Goal: Task Accomplishment & Management: Complete application form

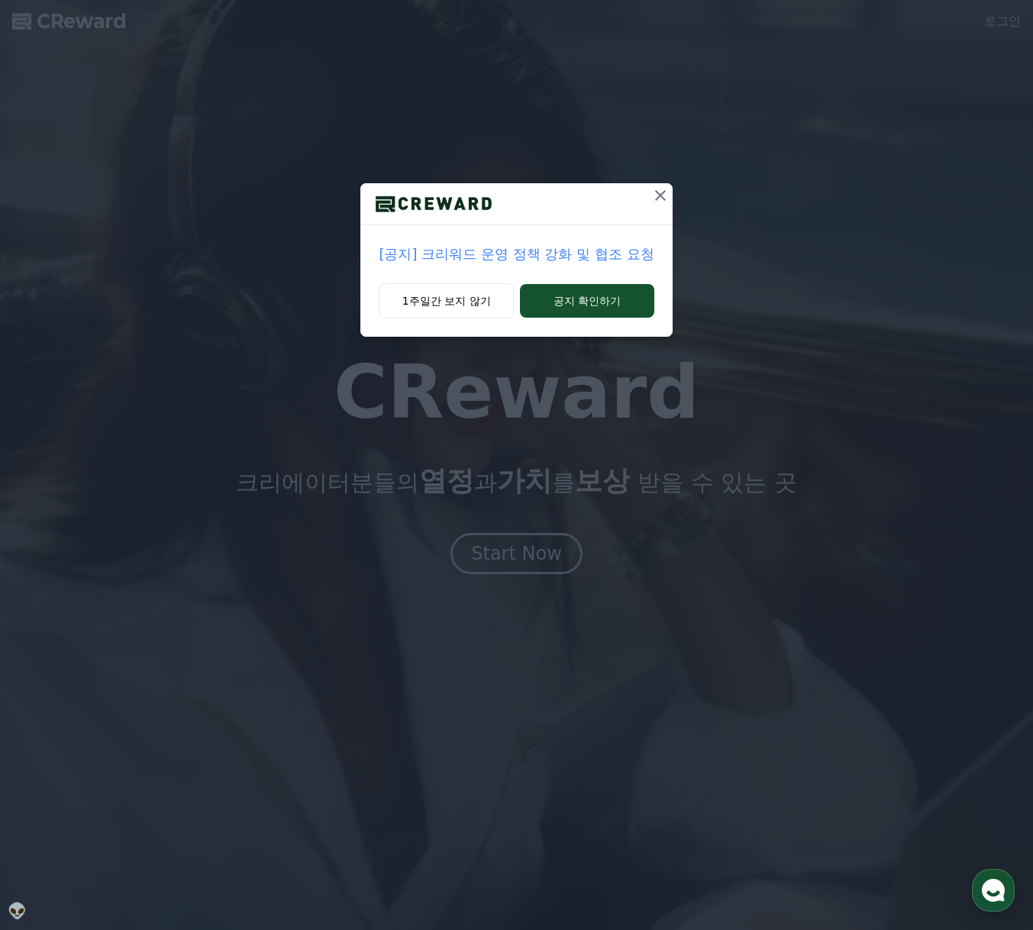
click at [563, 257] on p "[공지] 크리워드 운영 정책 강화 및 협조 요청" at bounding box center [516, 254] width 275 height 21
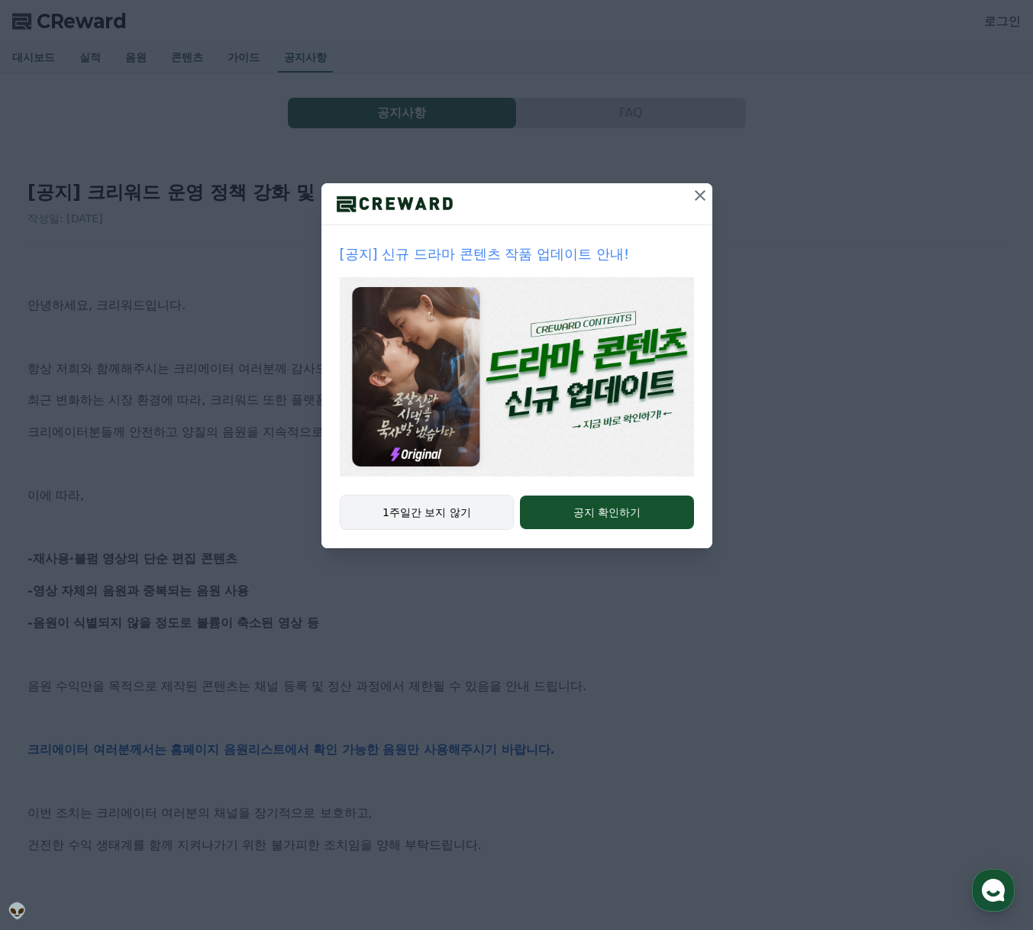
click at [447, 518] on button "1주일간 보지 않기" at bounding box center [427, 512] width 175 height 35
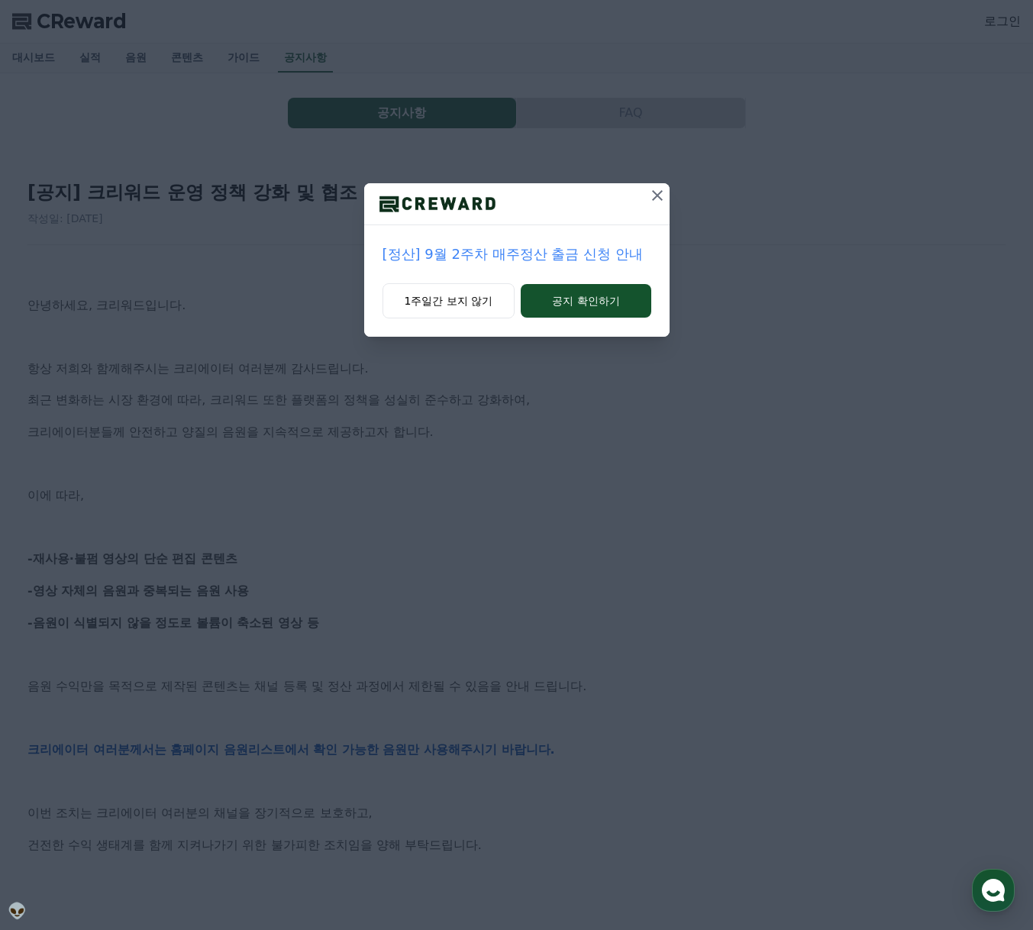
click at [656, 201] on icon at bounding box center [657, 195] width 18 height 18
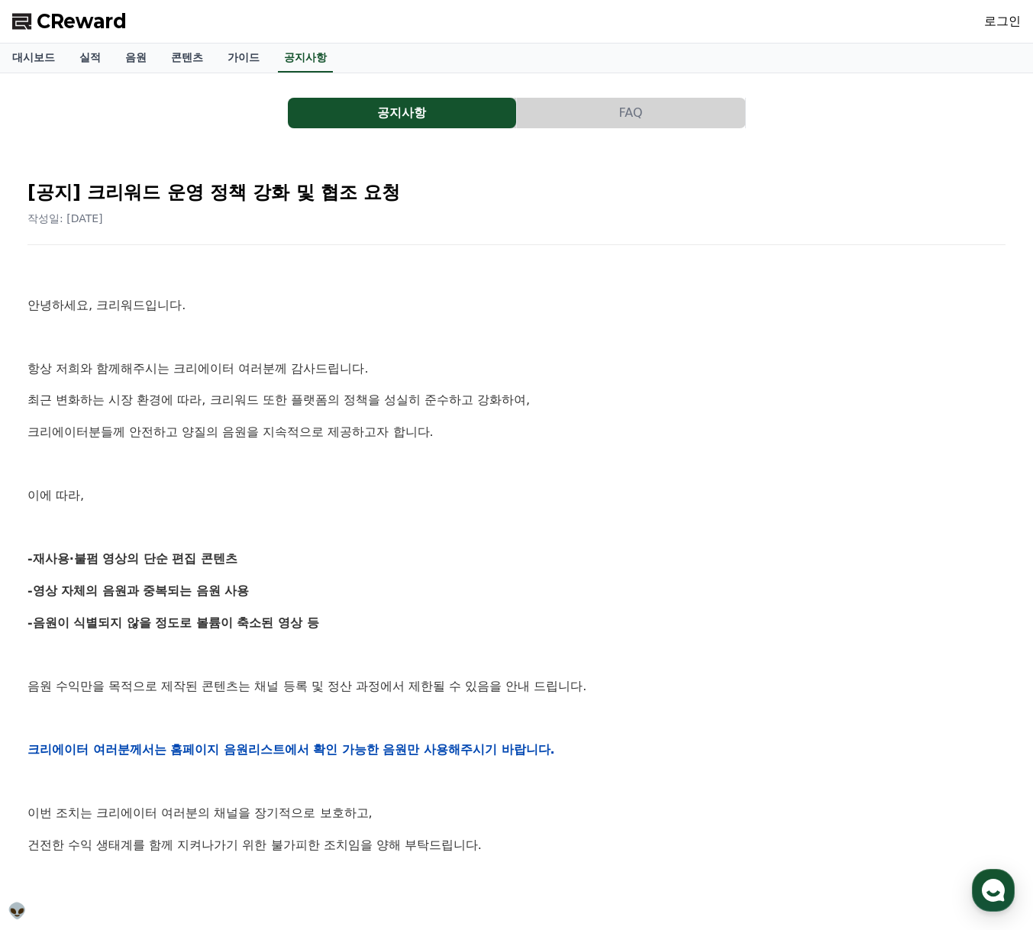
click at [605, 115] on button "FAQ" at bounding box center [631, 113] width 228 height 31
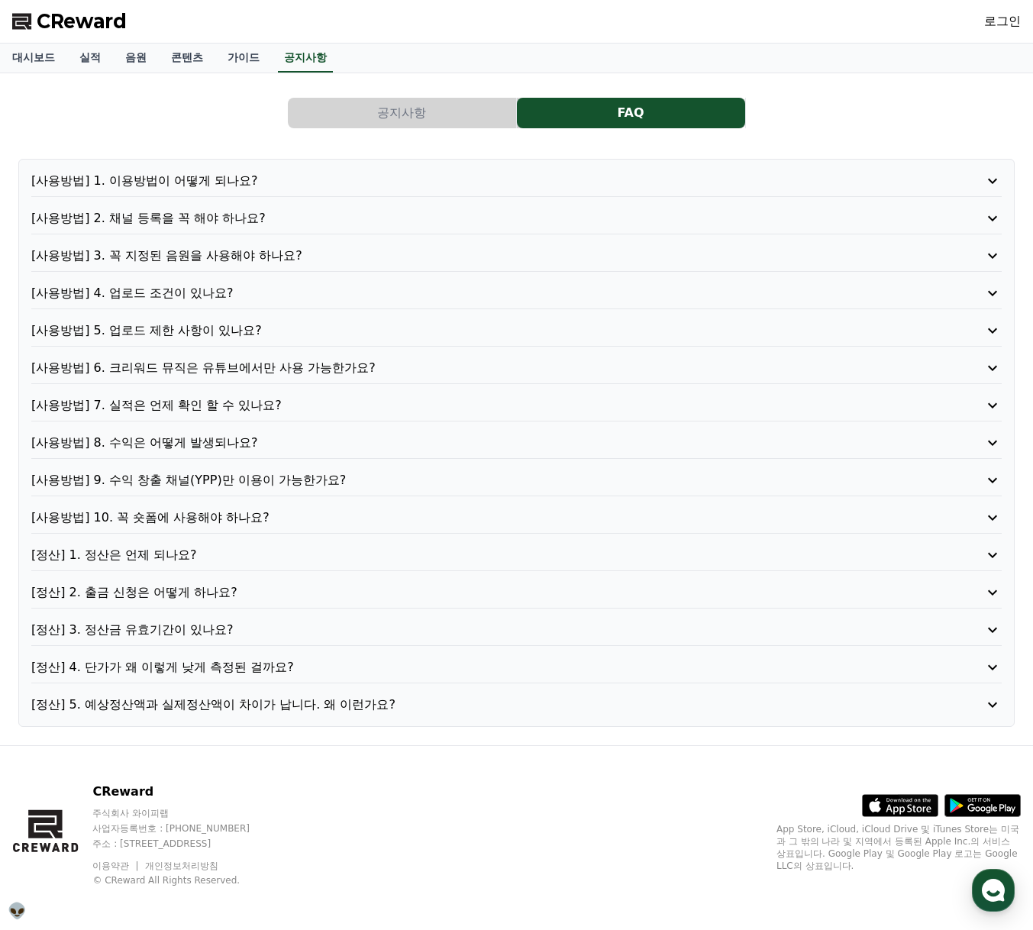
click at [227, 176] on p "[사용방법] 1. 이용방법이 어떻게 되나요?" at bounding box center [477, 181] width 892 height 18
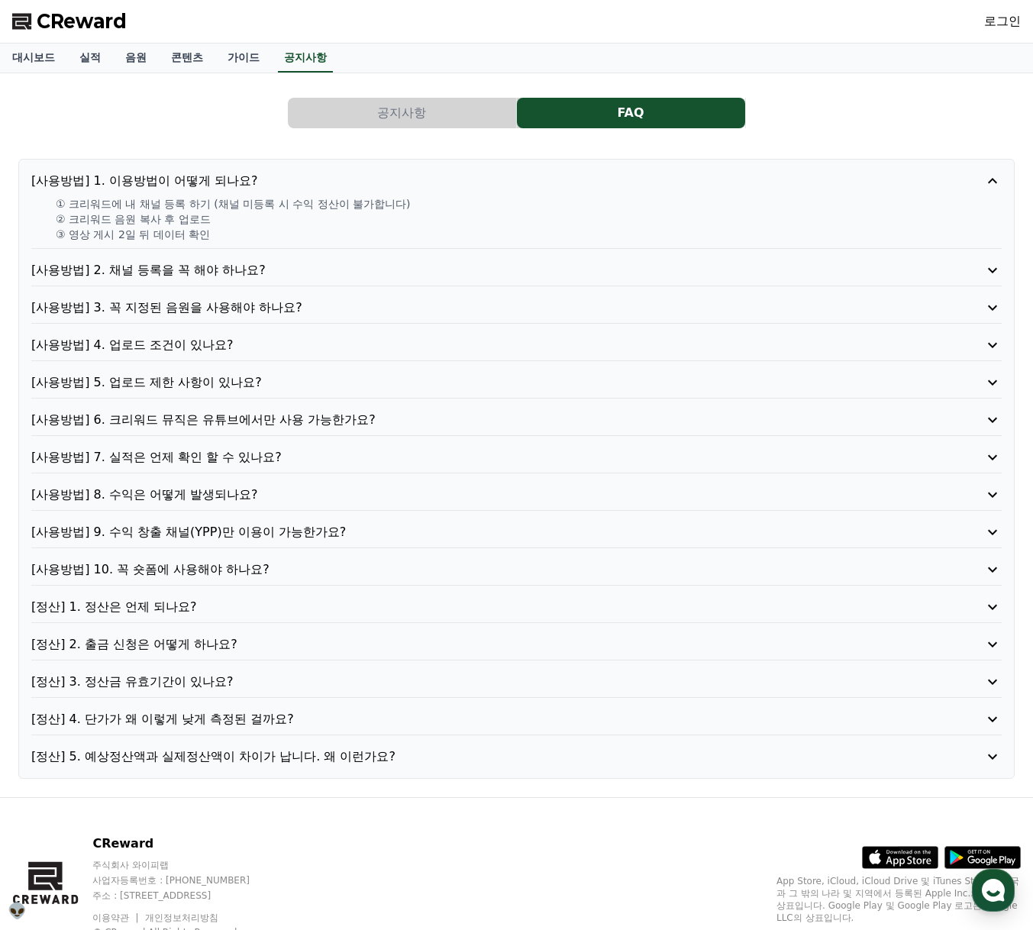
click at [213, 349] on p "[사용방법] 4. 업로드 조건이 있나요?" at bounding box center [477, 345] width 892 height 18
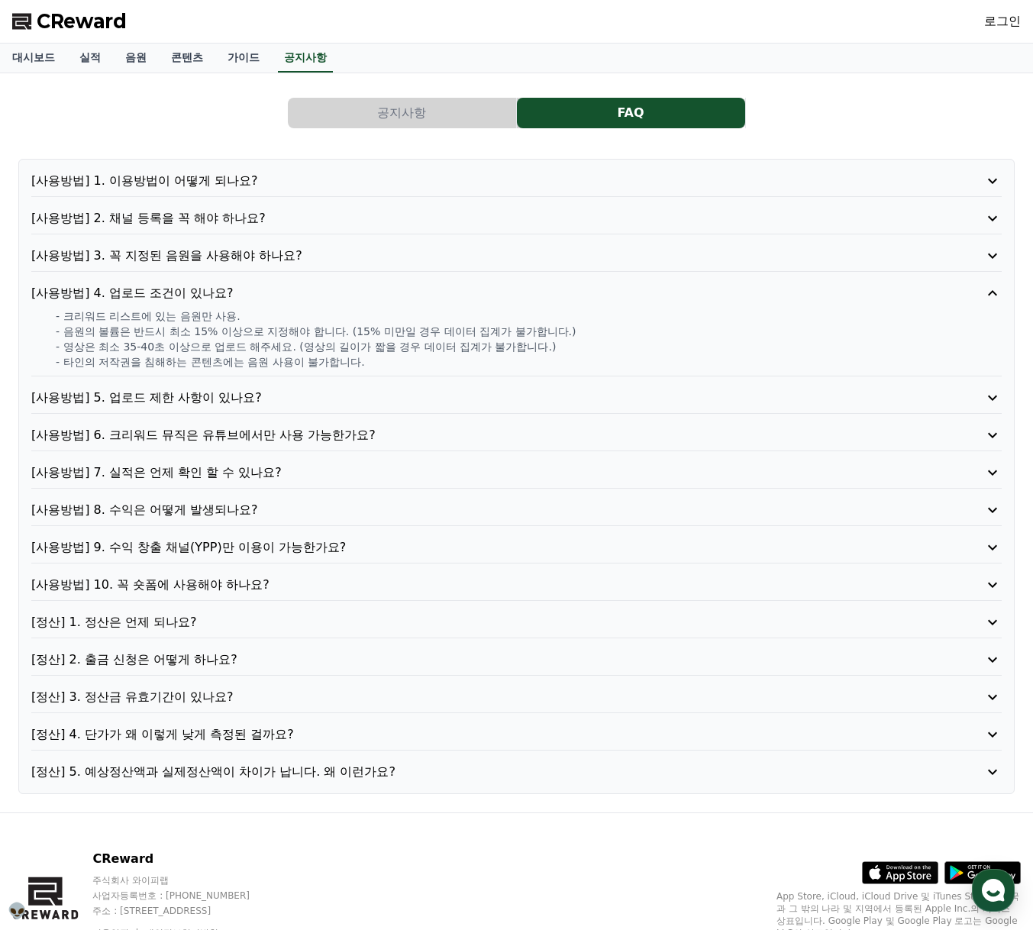
click at [237, 730] on p "[정산] 4. 단가가 왜 이렇게 낮게 측정된 걸까요?" at bounding box center [477, 734] width 892 height 18
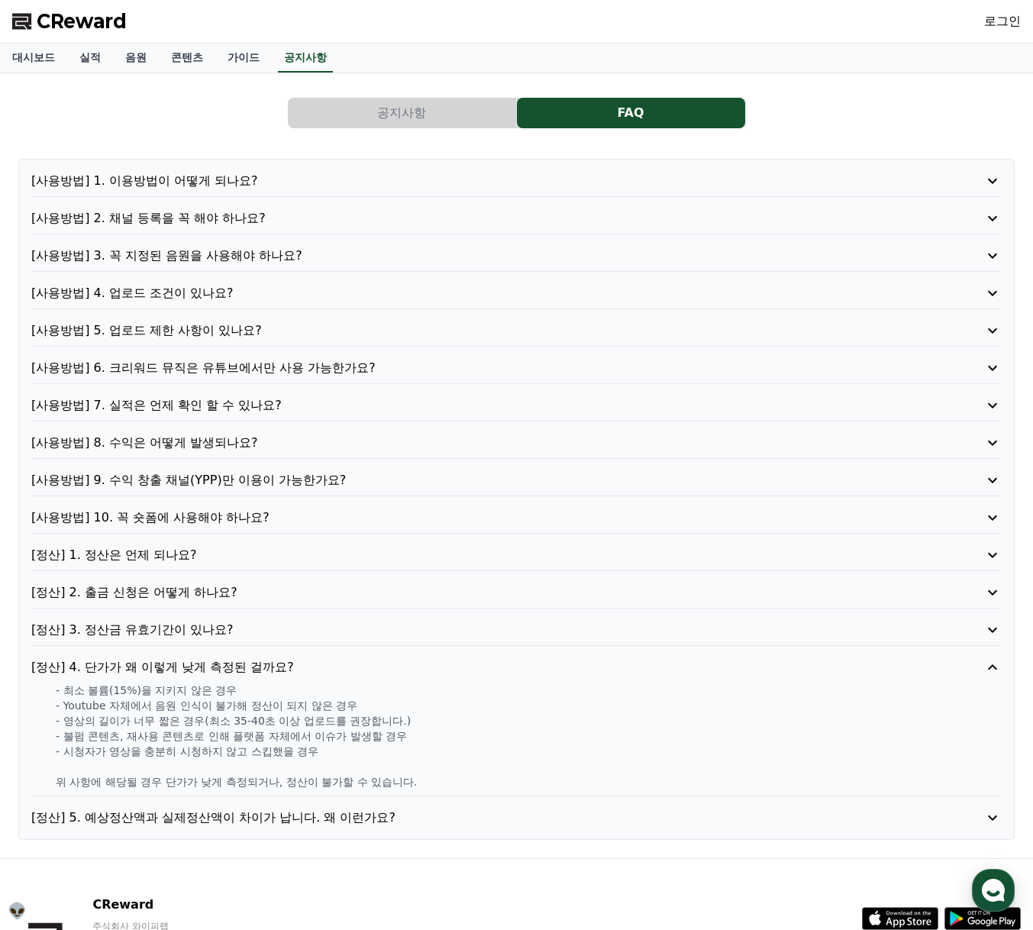
click at [305, 821] on p "[정산] 5. 예상정산액과 실제정산액이 차이가 납니다. 왜 이런가요?" at bounding box center [477, 818] width 892 height 18
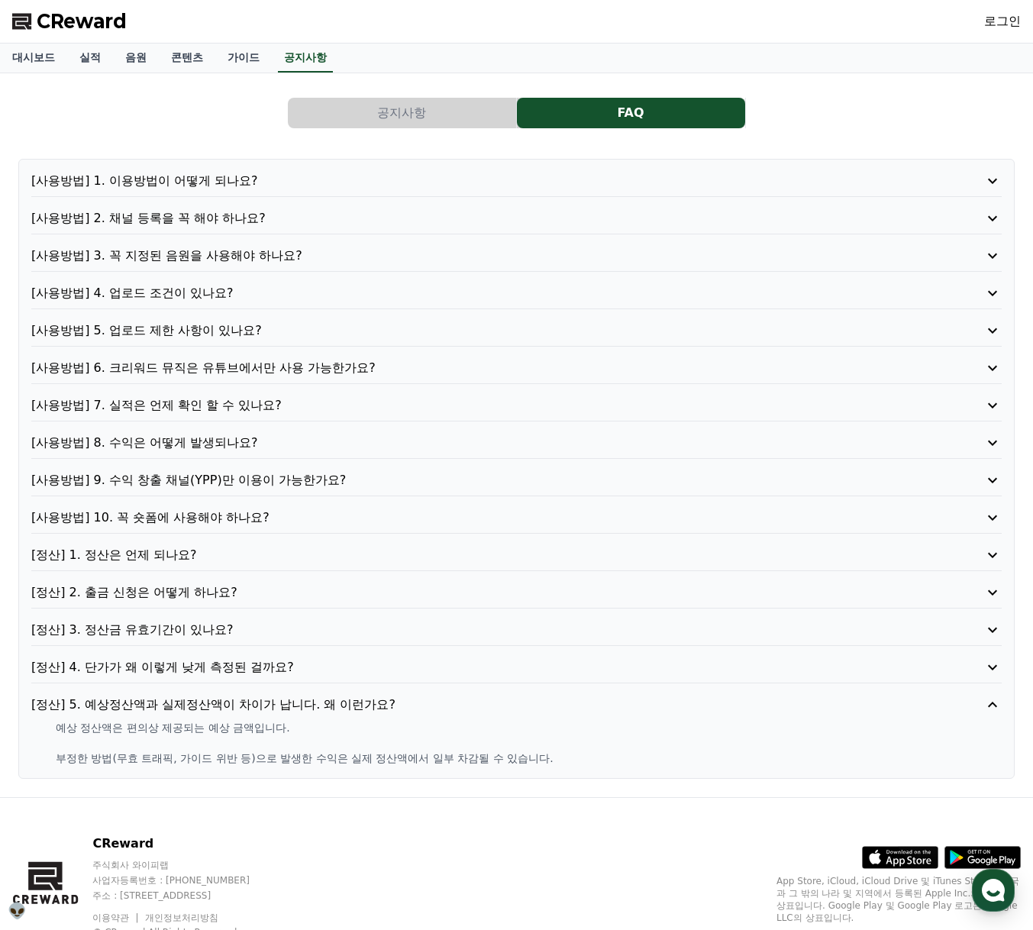
click at [197, 441] on p "[사용방법] 8. 수익은 어떻게 발생되나요?" at bounding box center [477, 443] width 892 height 18
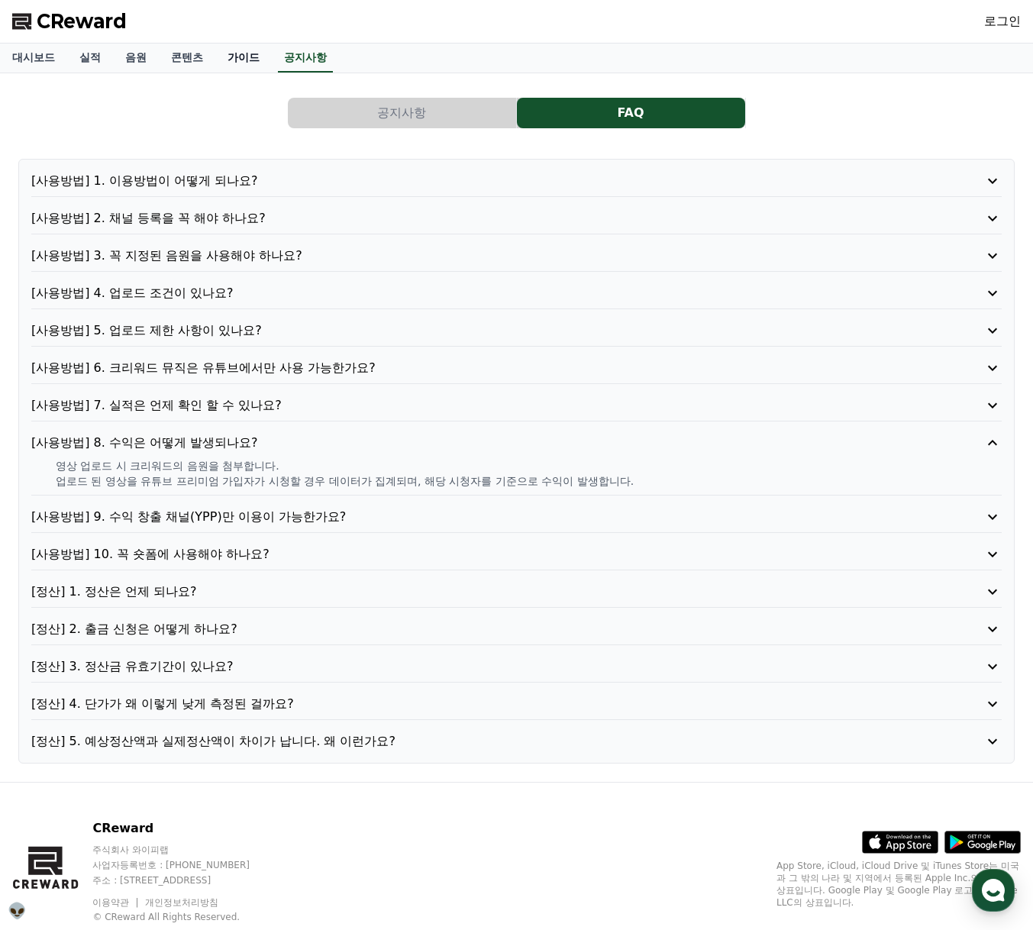
click at [244, 69] on link "가이드" at bounding box center [243, 58] width 56 height 29
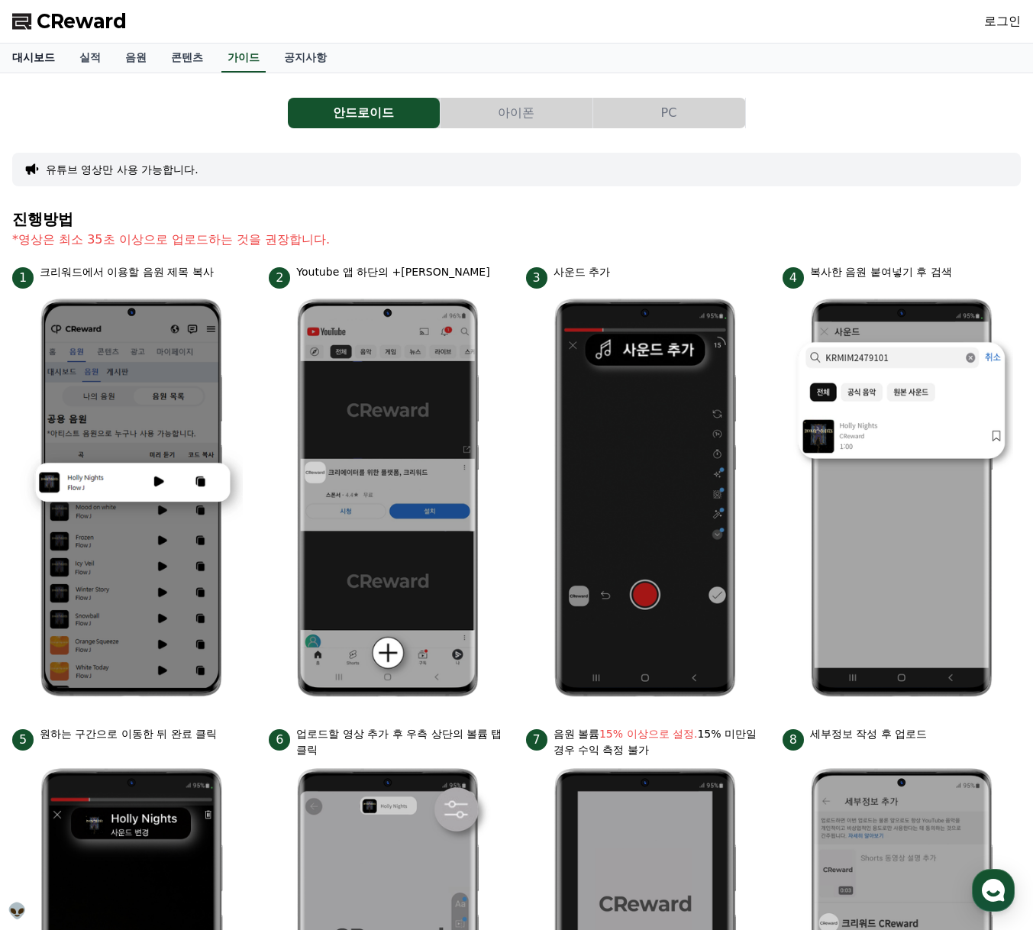
click at [47, 60] on link "대시보드" at bounding box center [33, 58] width 67 height 29
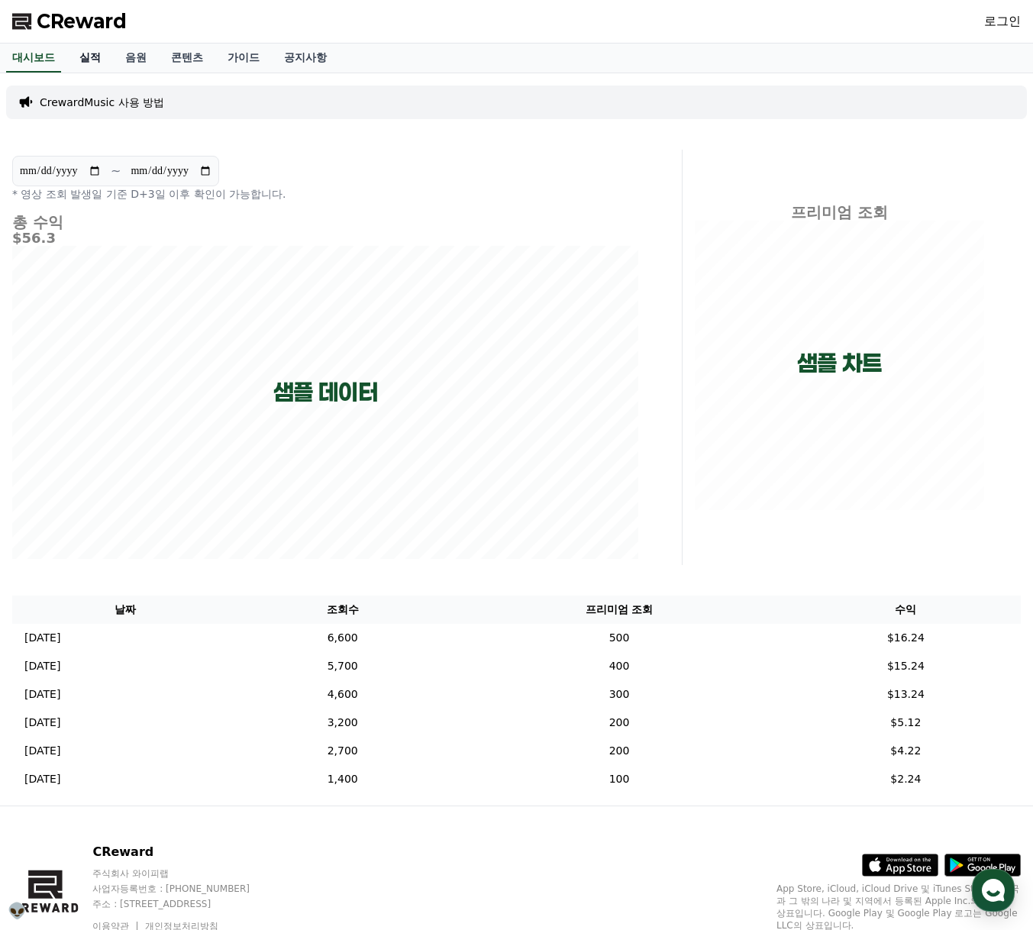
click at [92, 56] on link "실적" at bounding box center [90, 58] width 46 height 29
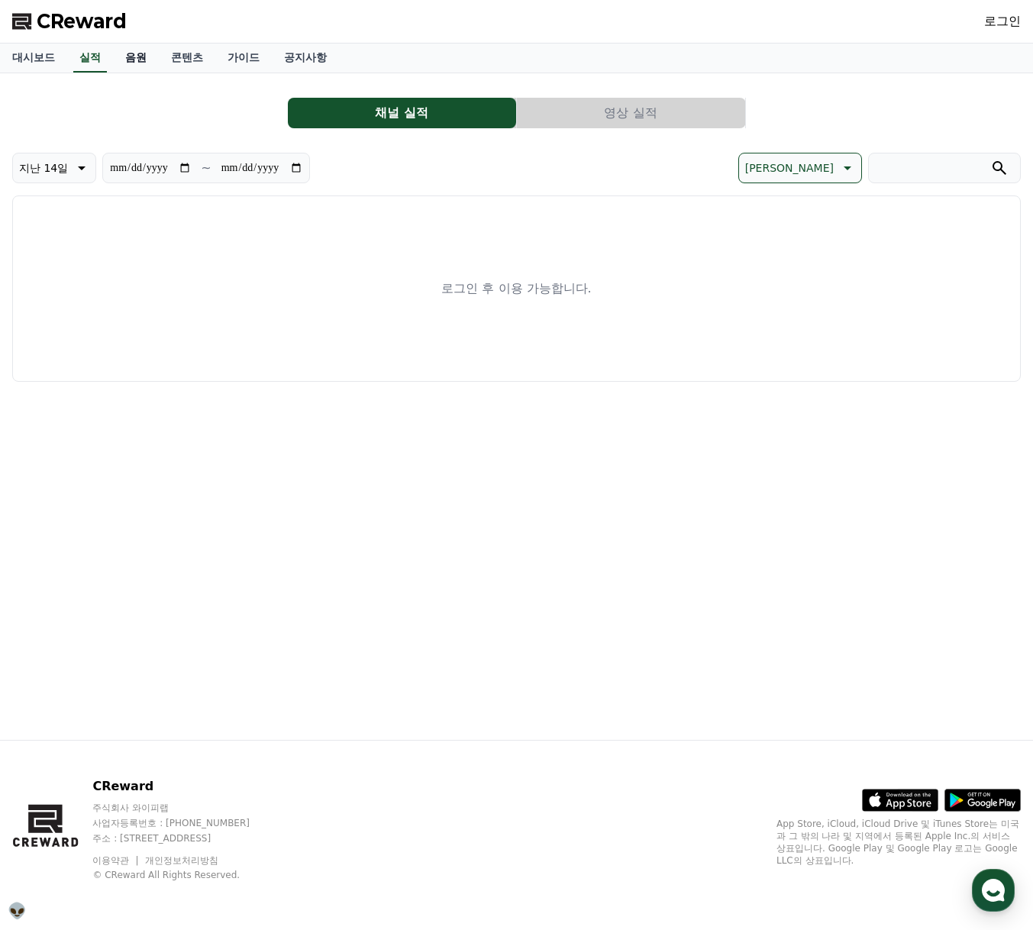
click at [122, 56] on link "음원" at bounding box center [136, 58] width 46 height 29
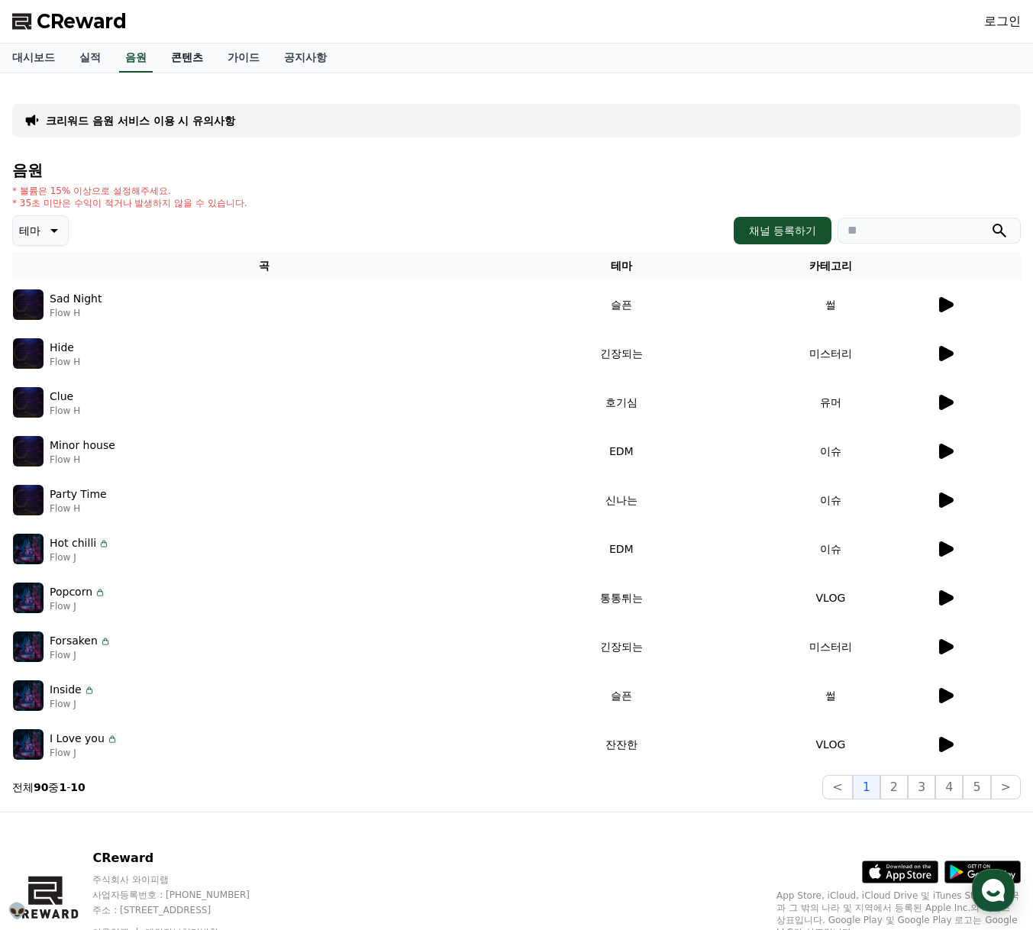
click at [186, 58] on link "콘텐츠" at bounding box center [187, 58] width 56 height 29
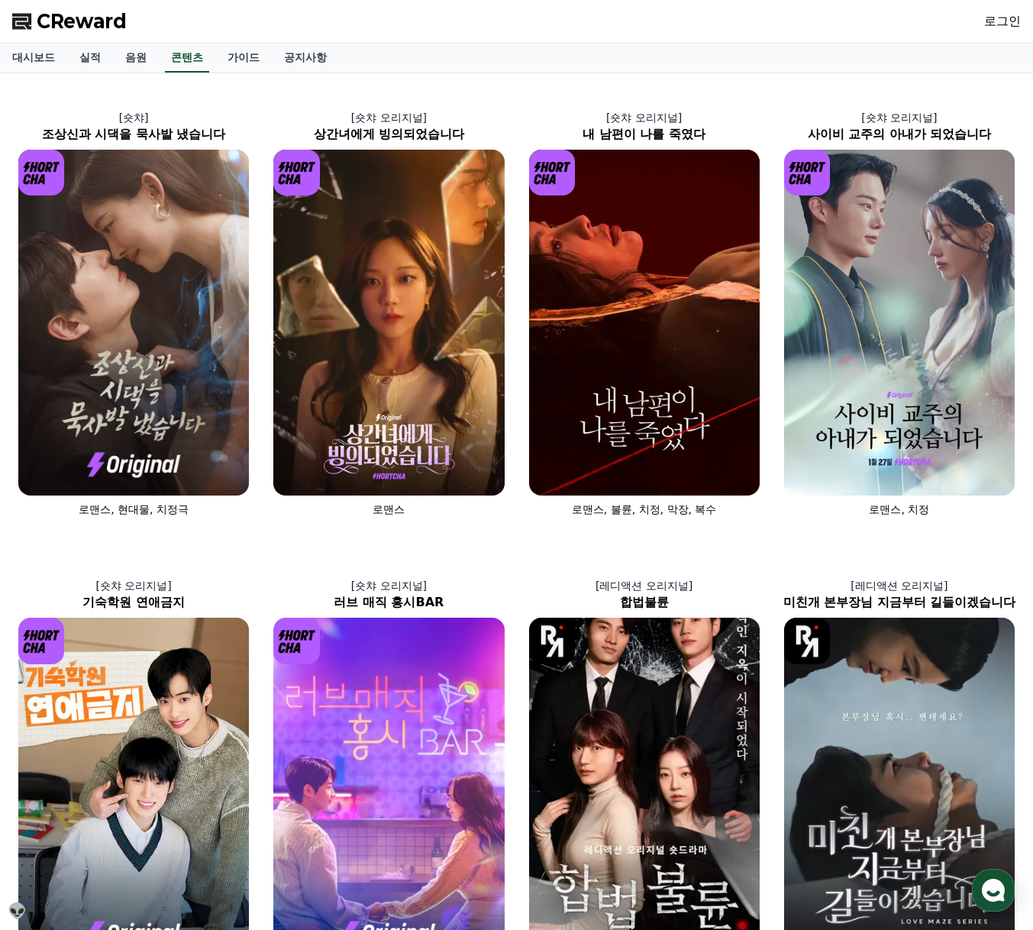
click at [119, 27] on span "CReward" at bounding box center [82, 21] width 90 height 24
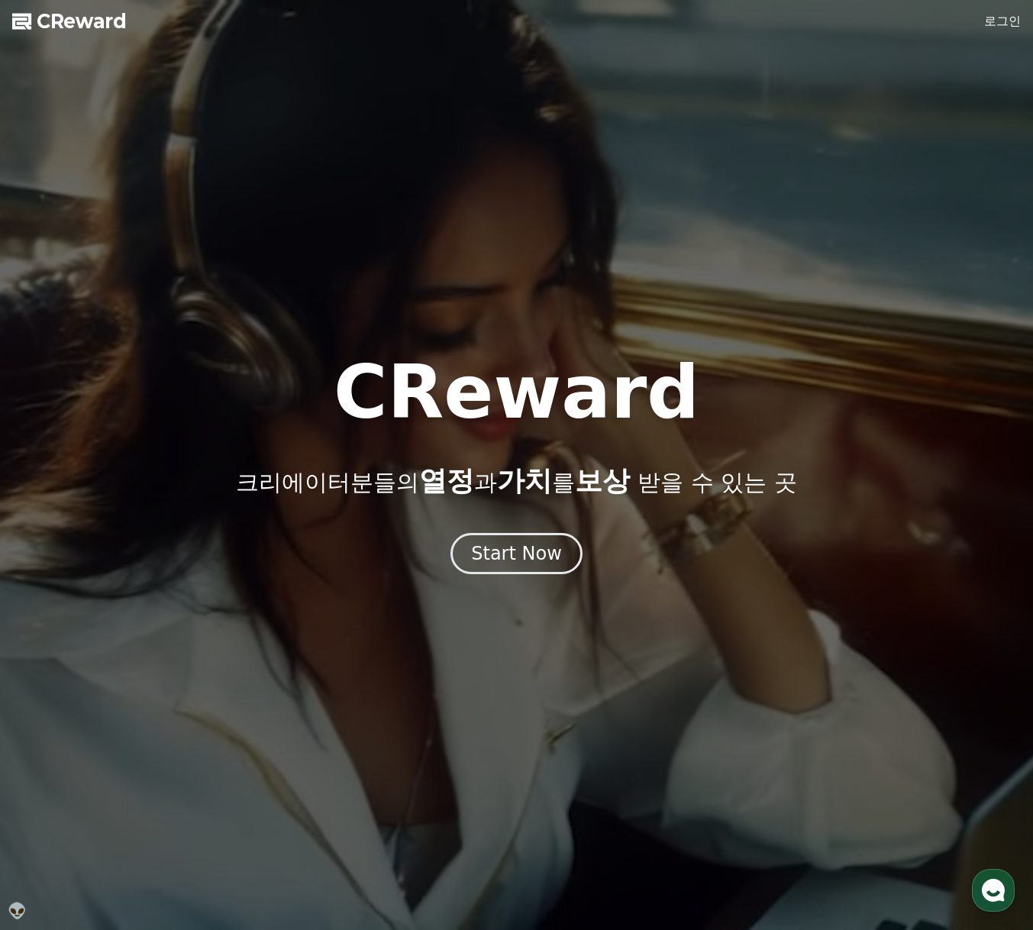
click at [1006, 22] on link "로그인" at bounding box center [1002, 21] width 37 height 18
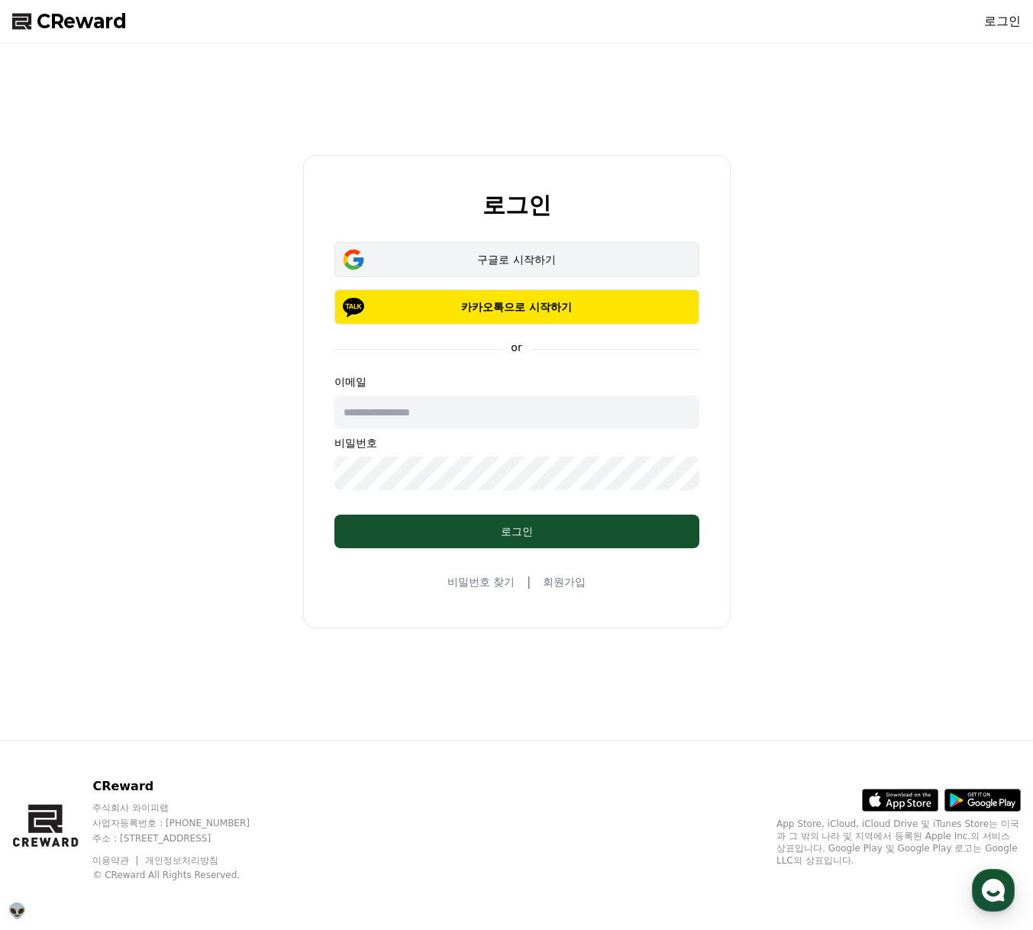
click at [501, 260] on div "구글로 시작하기" at bounding box center [517, 259] width 321 height 15
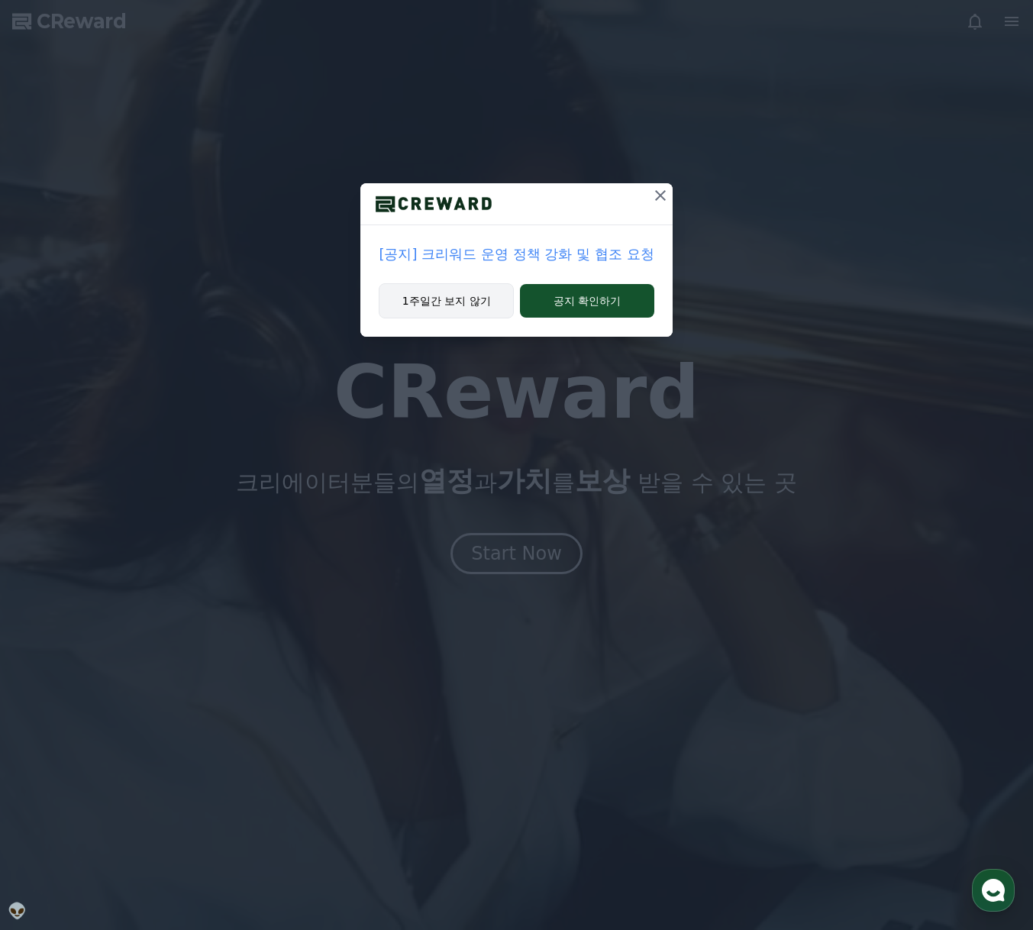
click at [421, 304] on button "1주일간 보지 않기" at bounding box center [446, 300] width 135 height 35
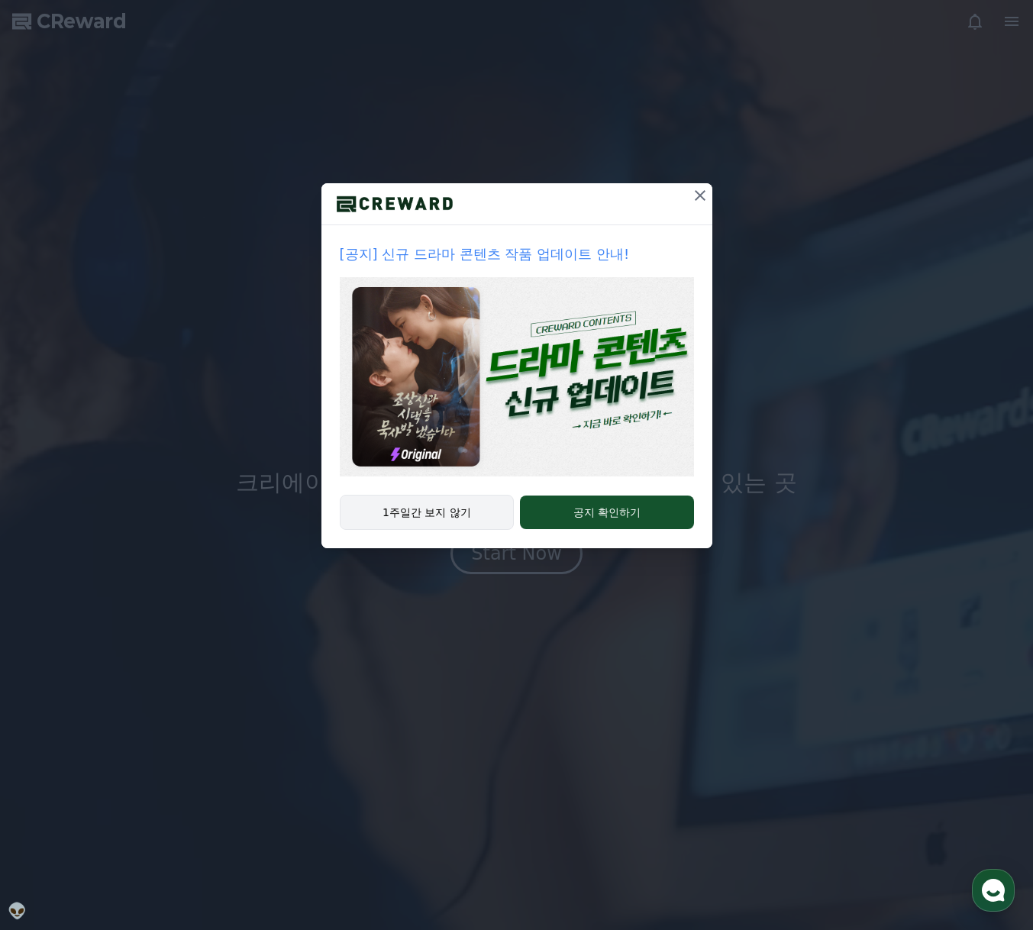
click at [362, 510] on button "1주일간 보지 않기" at bounding box center [427, 512] width 175 height 35
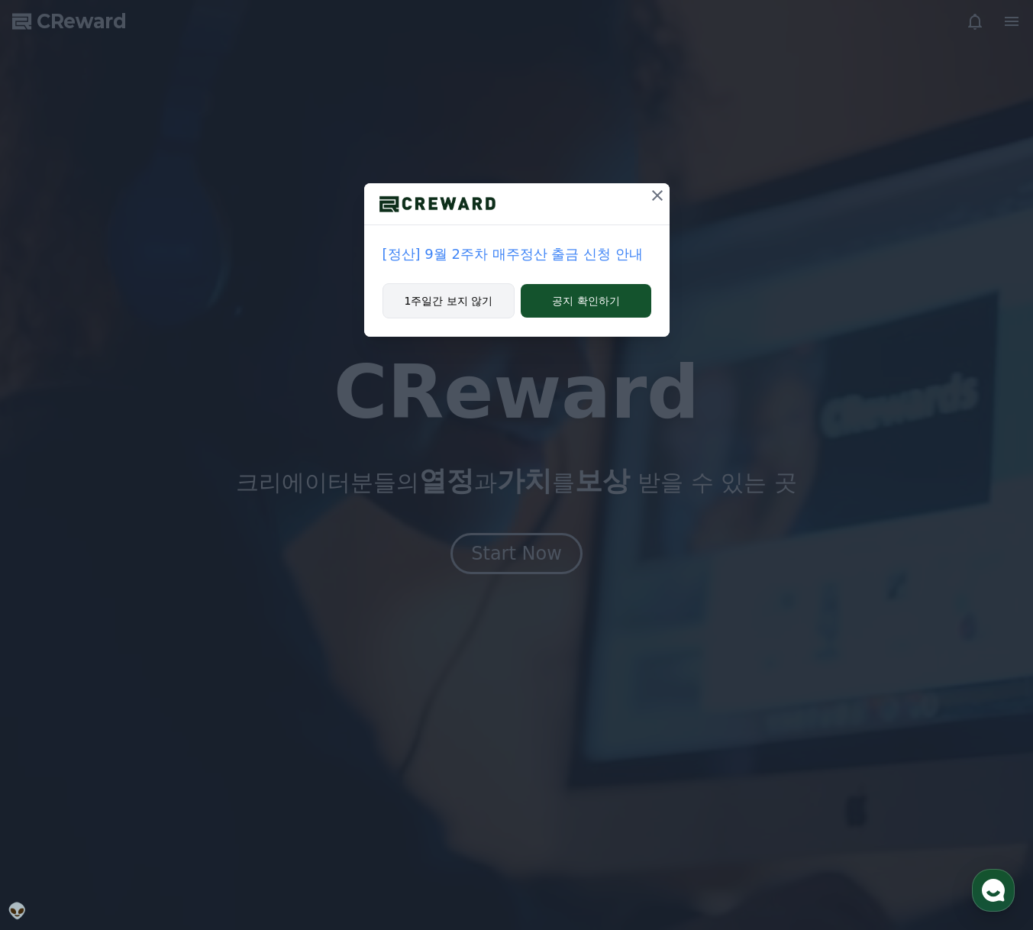
click at [483, 311] on button "1주일간 보지 않기" at bounding box center [448, 300] width 133 height 35
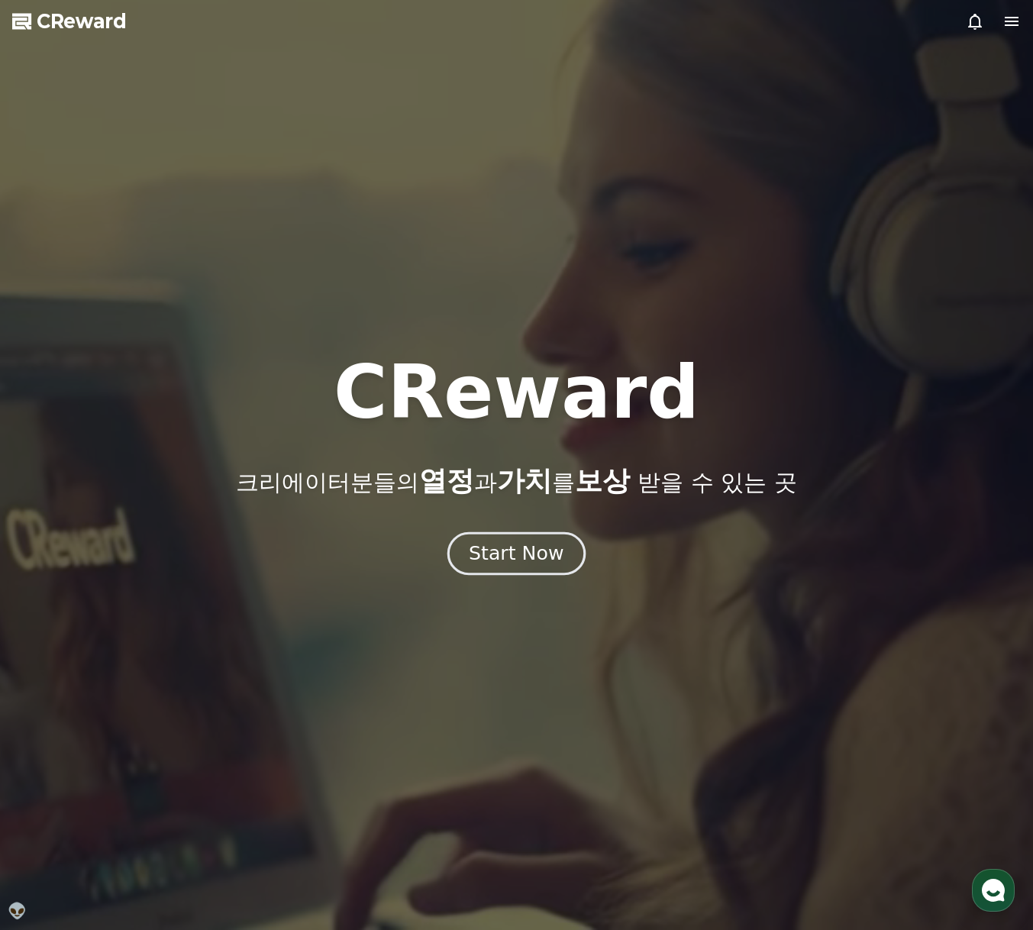
click at [524, 554] on div "Start Now" at bounding box center [516, 554] width 95 height 26
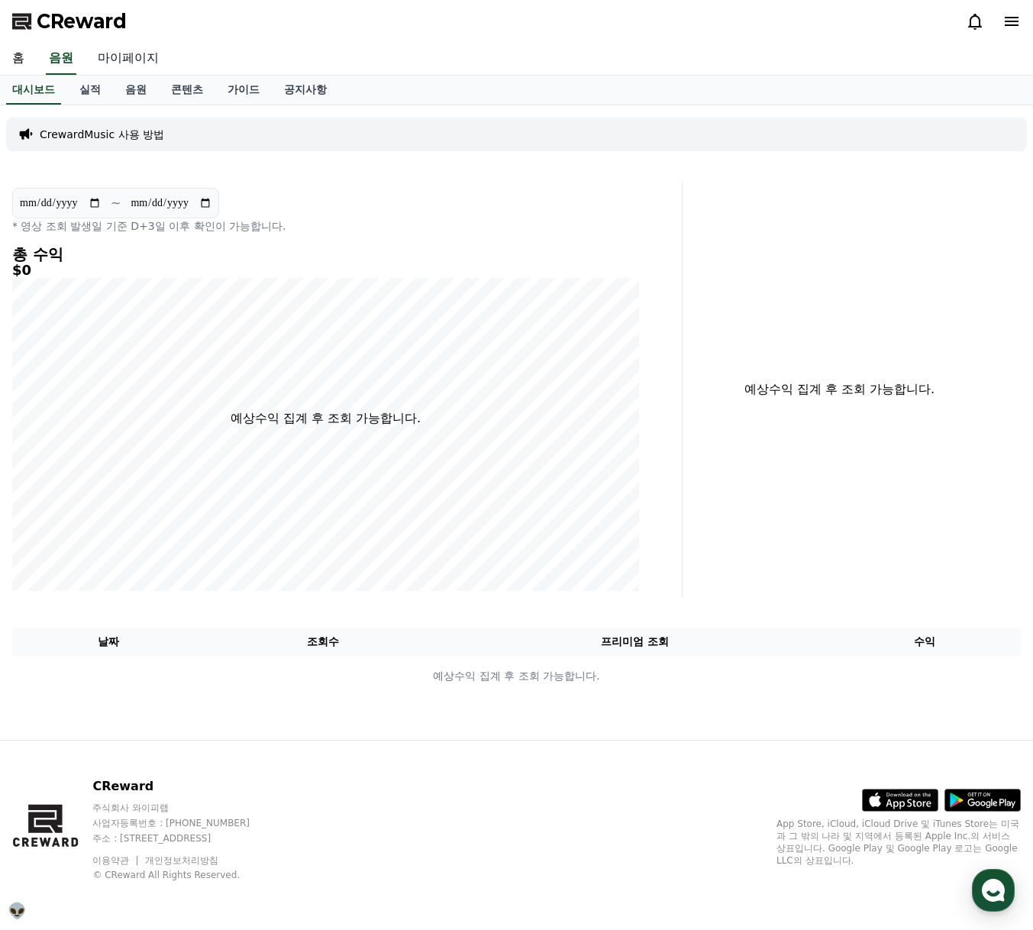
click at [111, 66] on link "마이페이지" at bounding box center [129, 59] width 86 height 32
select select "**********"
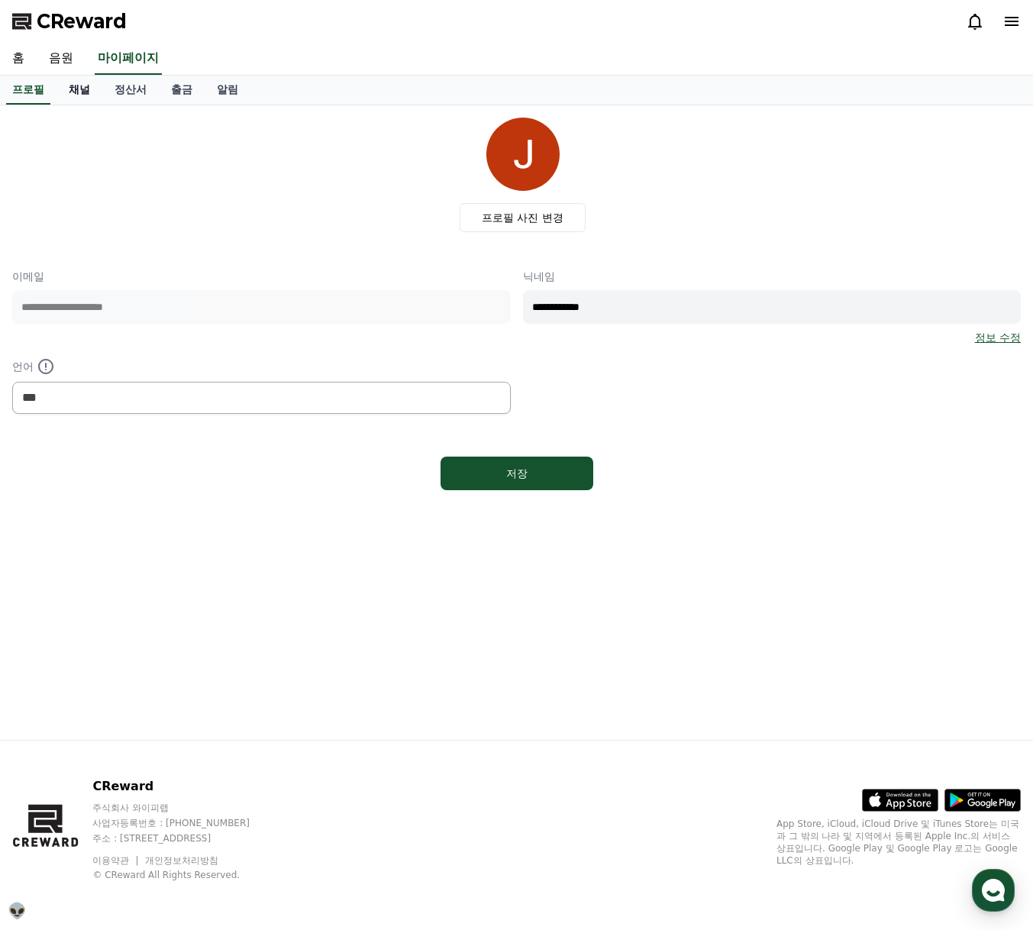
click at [80, 91] on link "채널" at bounding box center [79, 90] width 46 height 29
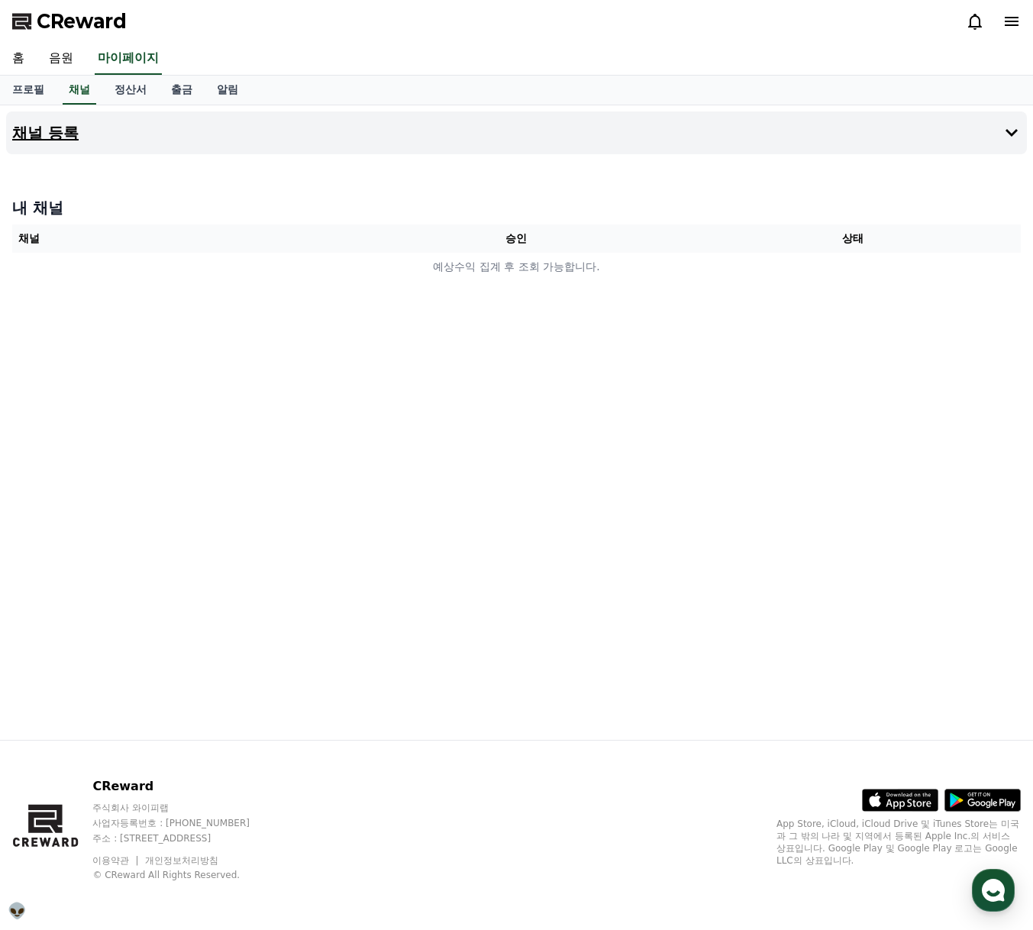
click at [56, 134] on h4 "채널 등록" at bounding box center [45, 132] width 66 height 17
